Goal: Transaction & Acquisition: Book appointment/travel/reservation

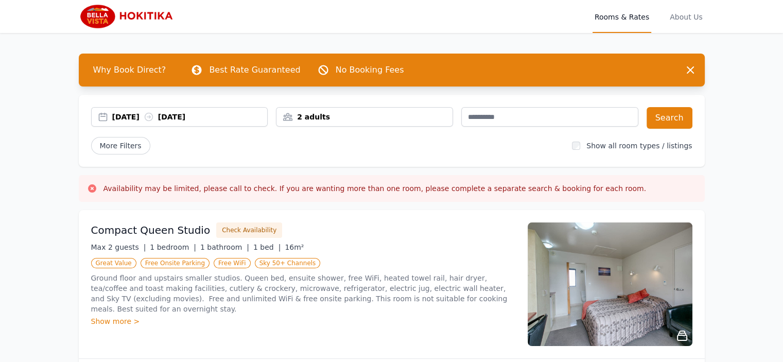
click at [147, 115] on div "[DATE] [DATE]" at bounding box center [190, 117] width 156 height 10
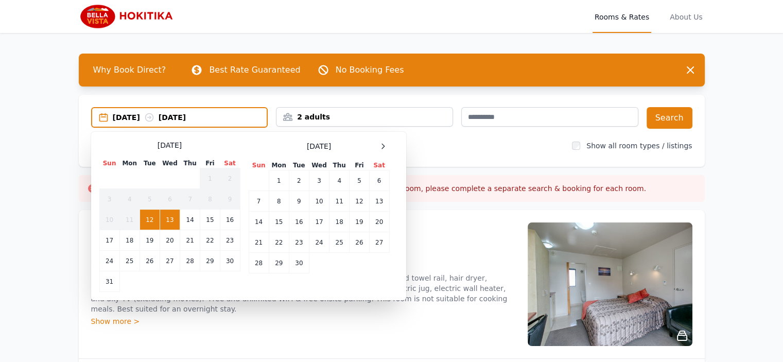
click at [379, 150] on span at bounding box center [383, 146] width 12 height 12
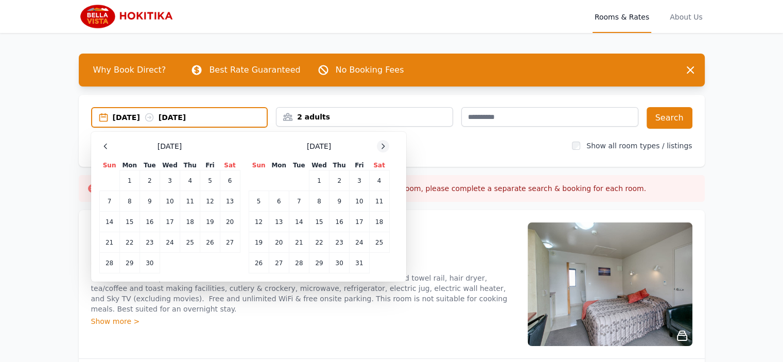
click at [380, 144] on icon at bounding box center [383, 146] width 8 height 8
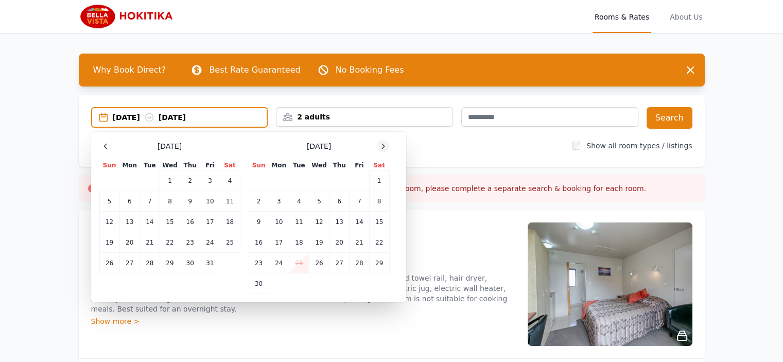
click at [380, 144] on icon at bounding box center [383, 146] width 8 height 8
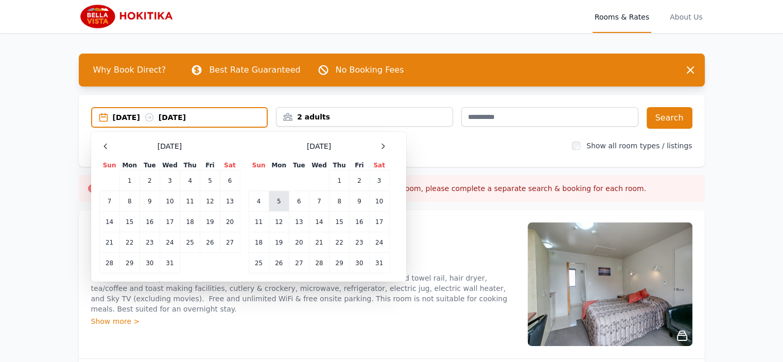
click at [285, 200] on td "5" at bounding box center [279, 201] width 20 height 21
click at [298, 205] on td "6" at bounding box center [299, 201] width 20 height 21
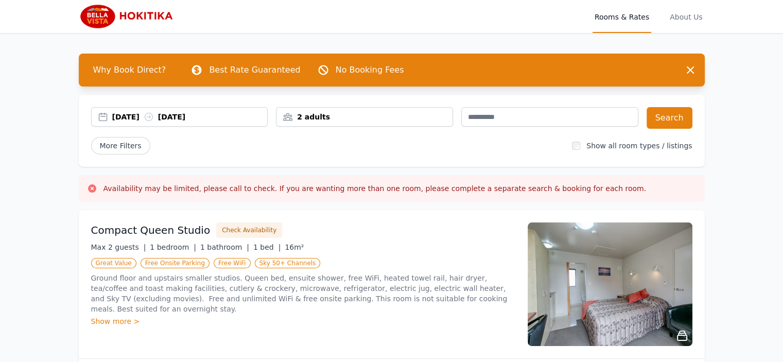
click at [331, 119] on div "2 adults" at bounding box center [365, 117] width 176 height 10
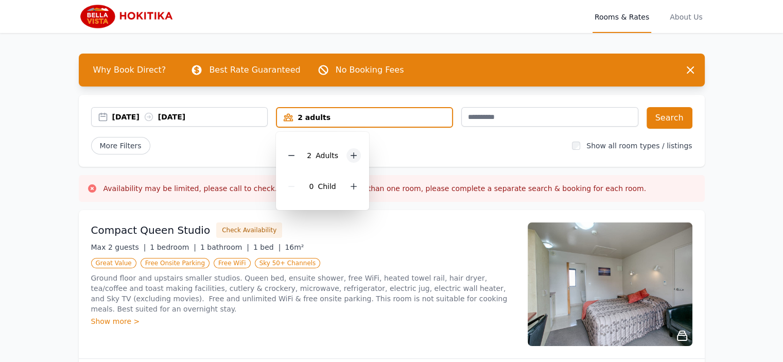
click at [353, 159] on icon at bounding box center [354, 155] width 8 height 8
click at [665, 121] on button "Search" at bounding box center [670, 118] width 46 height 22
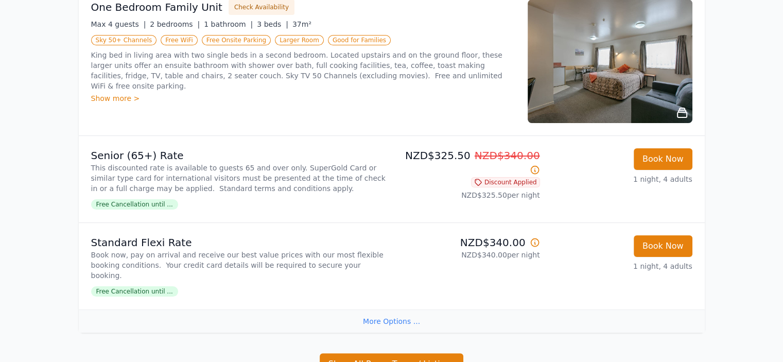
scroll to position [206, 0]
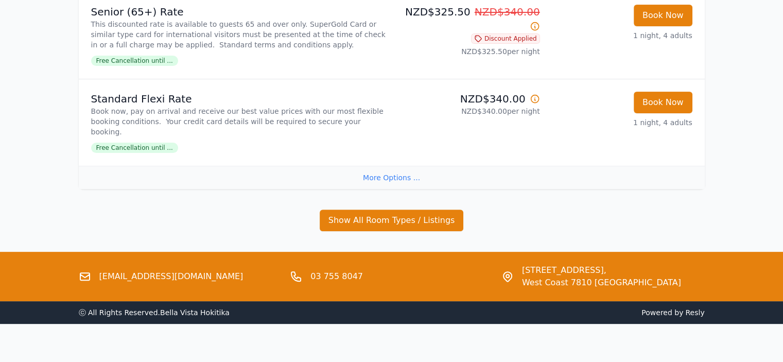
click at [382, 171] on div "More Options ..." at bounding box center [392, 177] width 626 height 23
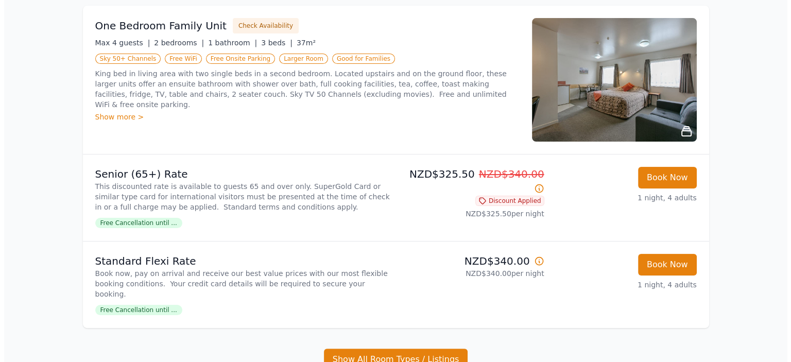
scroll to position [154, 0]
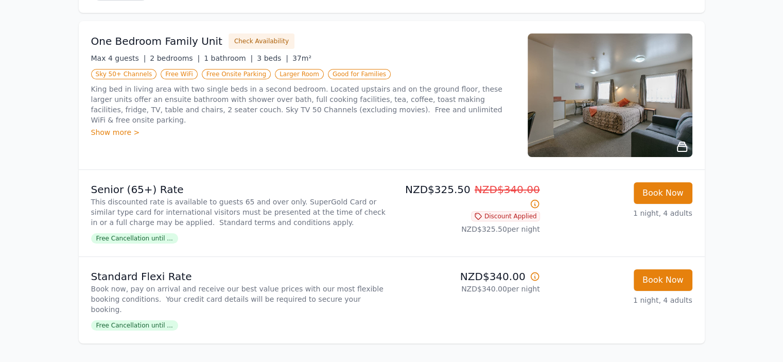
click at [609, 100] on img at bounding box center [610, 95] width 165 height 124
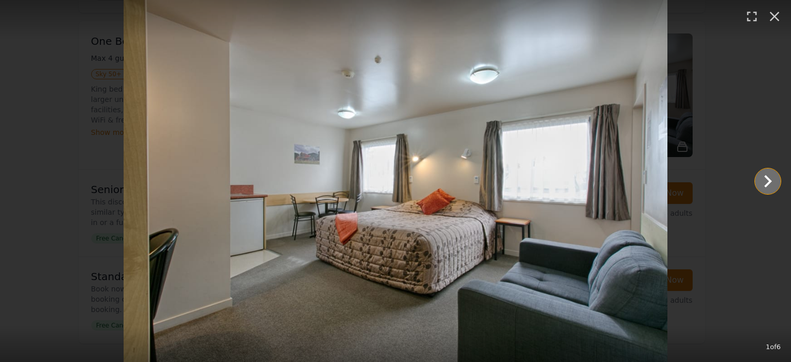
click at [768, 175] on icon "Show slide 2 of 6" at bounding box center [768, 181] width 25 height 25
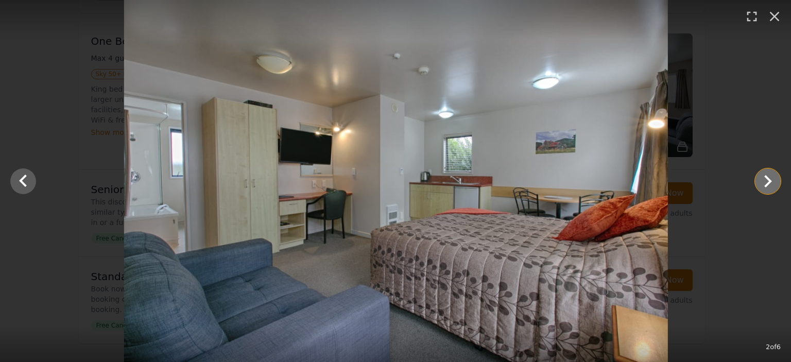
click at [768, 175] on icon "Show slide 3 of 6" at bounding box center [768, 181] width 25 height 25
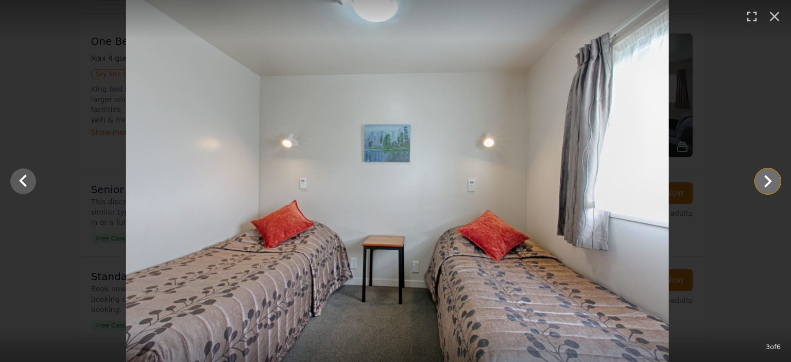
click at [768, 175] on icon "Show slide 4 of 6" at bounding box center [768, 181] width 25 height 25
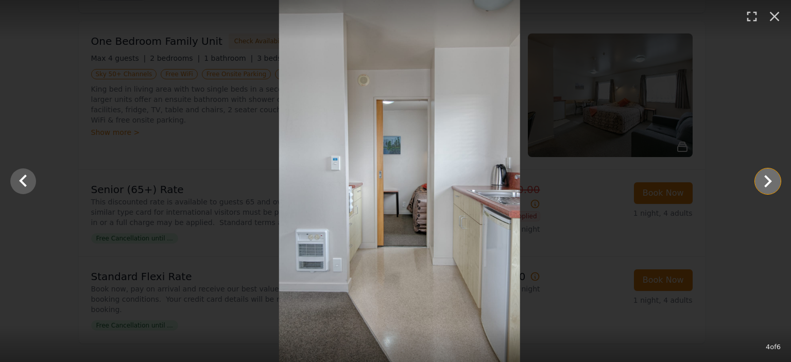
click at [768, 175] on icon "Show slide 5 of 6" at bounding box center [768, 181] width 25 height 25
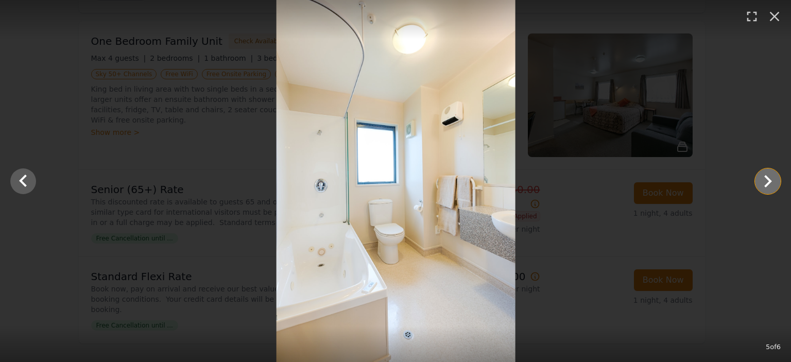
click at [768, 175] on icon "Show slide 6 of 6" at bounding box center [768, 181] width 25 height 25
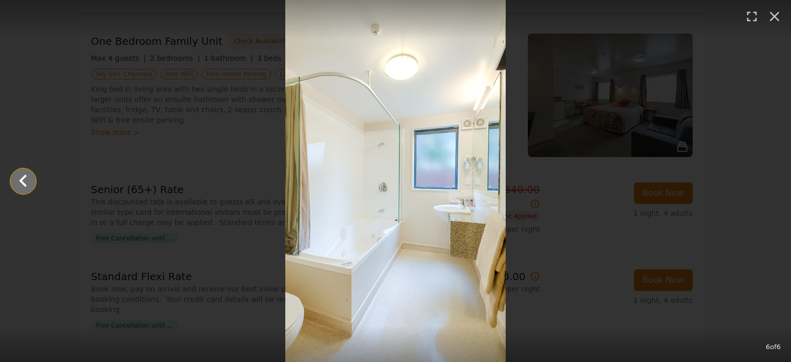
click at [23, 185] on icon "Show slide 5 of 6" at bounding box center [23, 181] width 25 height 25
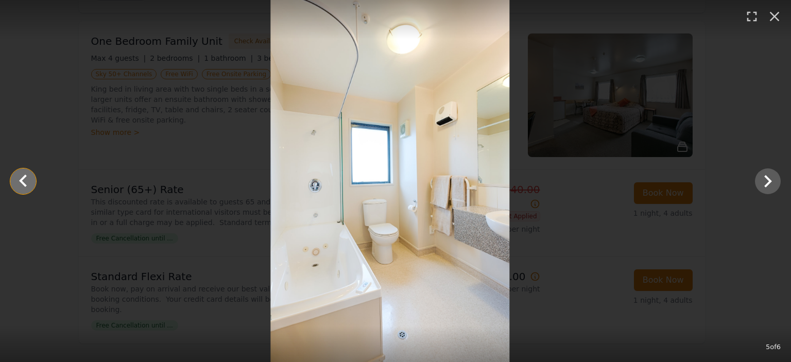
click at [23, 185] on icon "Show slide 4 of 6" at bounding box center [23, 181] width 25 height 25
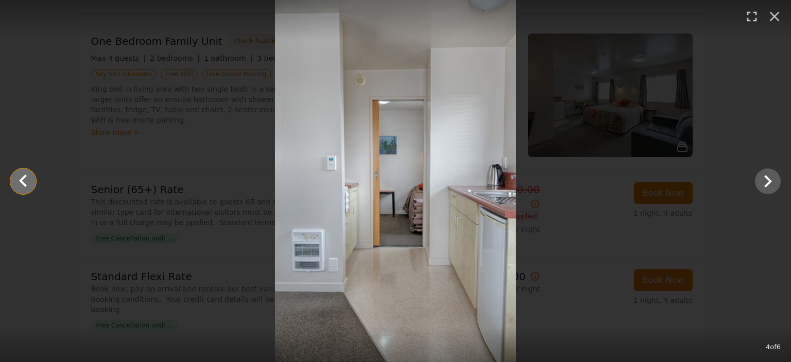
click at [23, 185] on icon "Show slide 3 of 6" at bounding box center [23, 181] width 25 height 25
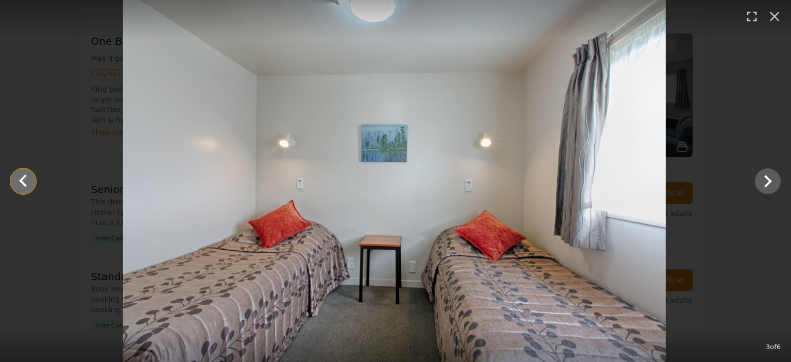
click at [23, 185] on icon "Show slide 2 of 6" at bounding box center [23, 181] width 25 height 25
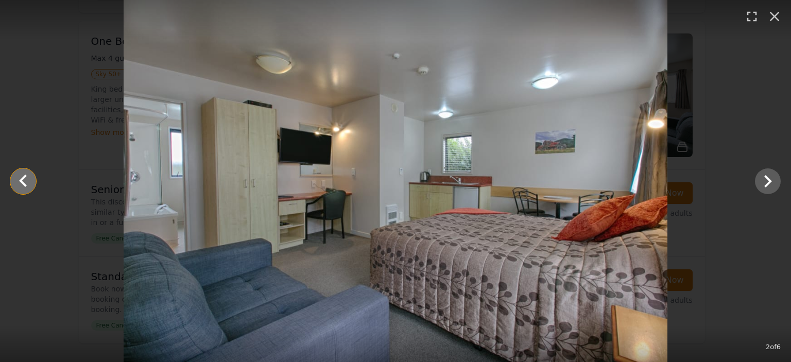
click at [23, 185] on icon "Show slide 1 of 6" at bounding box center [23, 181] width 25 height 25
